Goal: Information Seeking & Learning: Find contact information

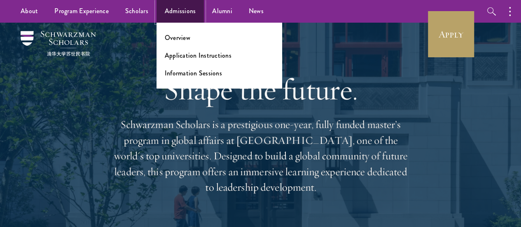
click at [176, 10] on link "Admissions" at bounding box center [181, 11] width 48 height 23
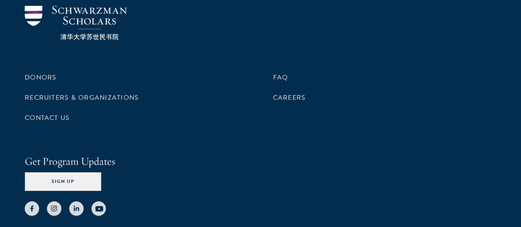
scroll to position [4235, 0]
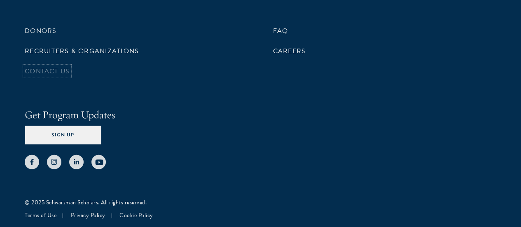
click at [70, 76] on link "Contact Us" at bounding box center [47, 71] width 45 height 10
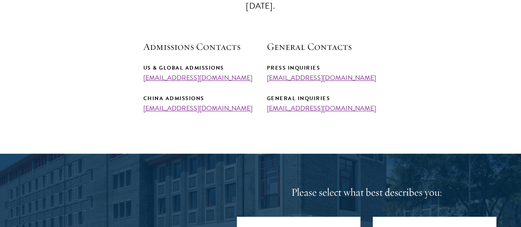
scroll to position [302, 0]
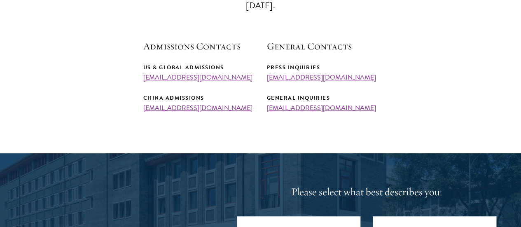
drag, startPoint x: 239, startPoint y: 90, endPoint x: 143, endPoint y: 89, distance: 96.0
click at [143, 81] on div "US & Global Admissions [EMAIL_ADDRESS][DOMAIN_NAME]" at bounding box center [198, 72] width 111 height 18
copy link "[EMAIL_ADDRESS][DOMAIN_NAME]"
